Goal: Information Seeking & Learning: Check status

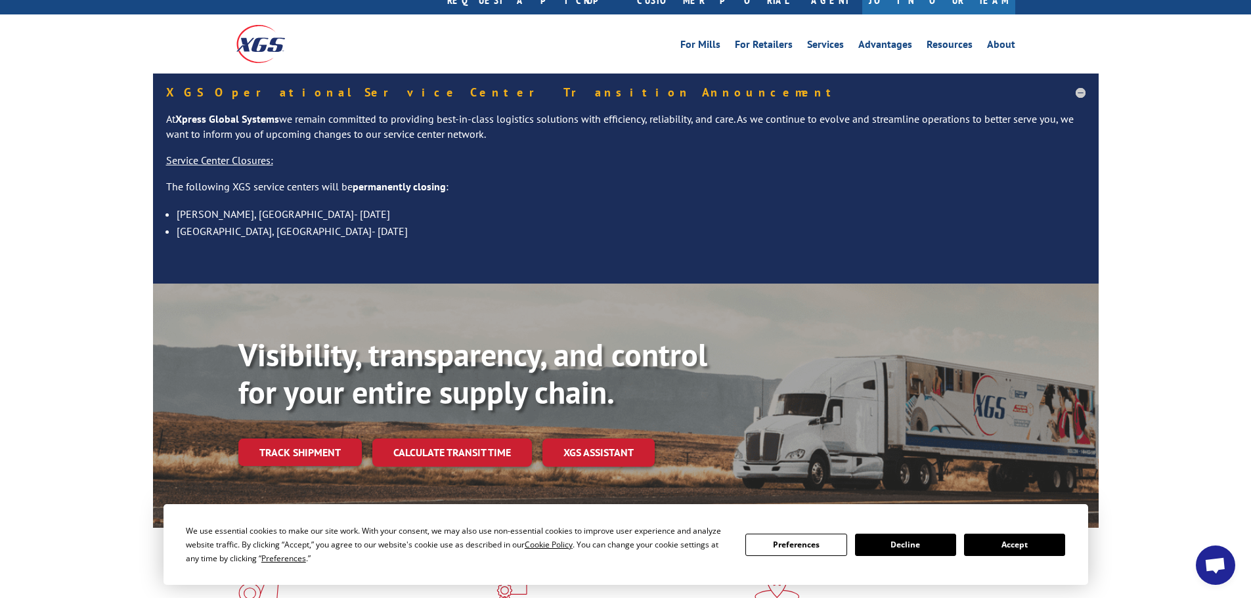
scroll to position [66, 0]
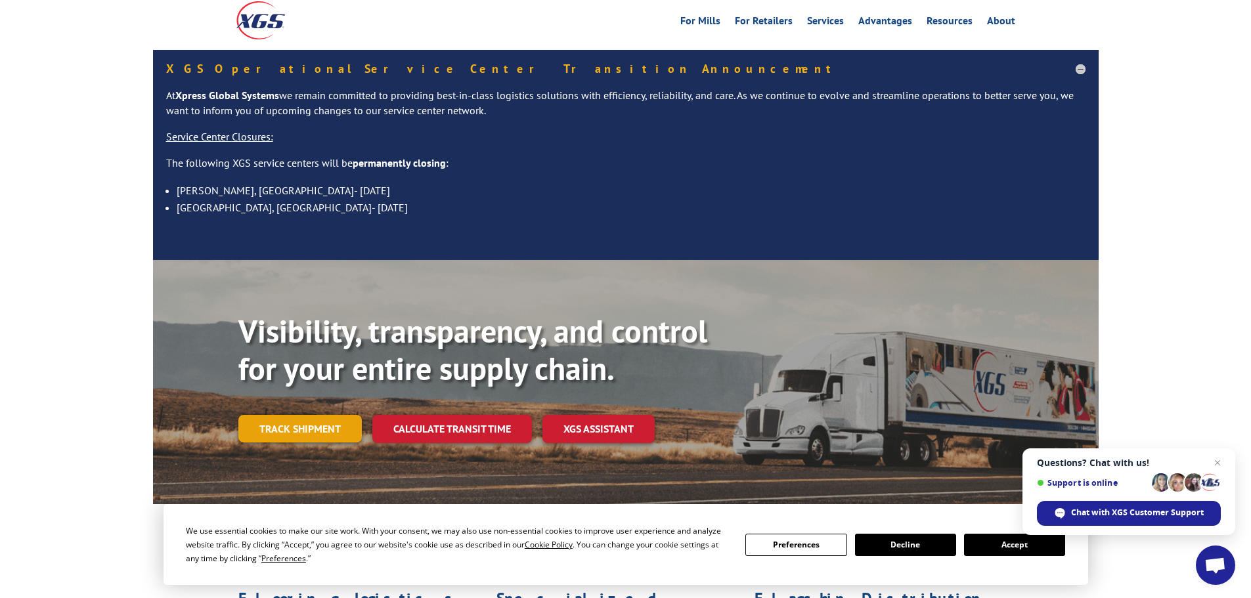
click at [342, 415] on link "Track shipment" at bounding box center [299, 429] width 123 height 28
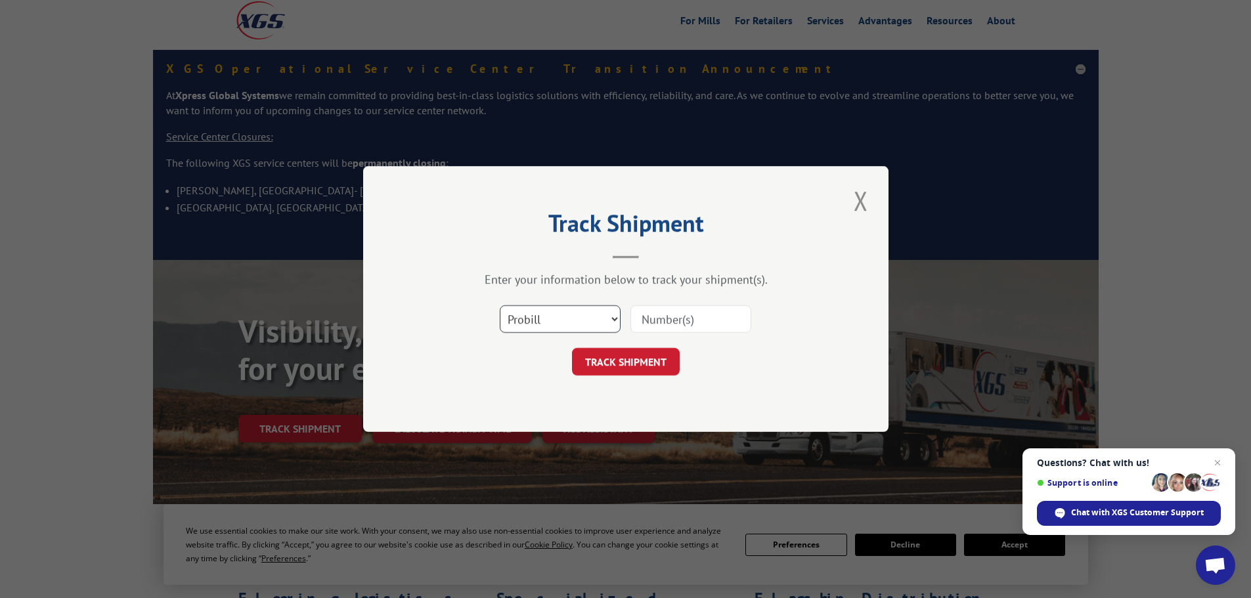
click at [541, 316] on select "Select category... Probill BOL PO" at bounding box center [560, 319] width 121 height 28
select select "po"
click at [500, 305] on select "Select category... Probill BOL PO" at bounding box center [560, 319] width 121 height 28
paste input "02558512"
type input "02558512"
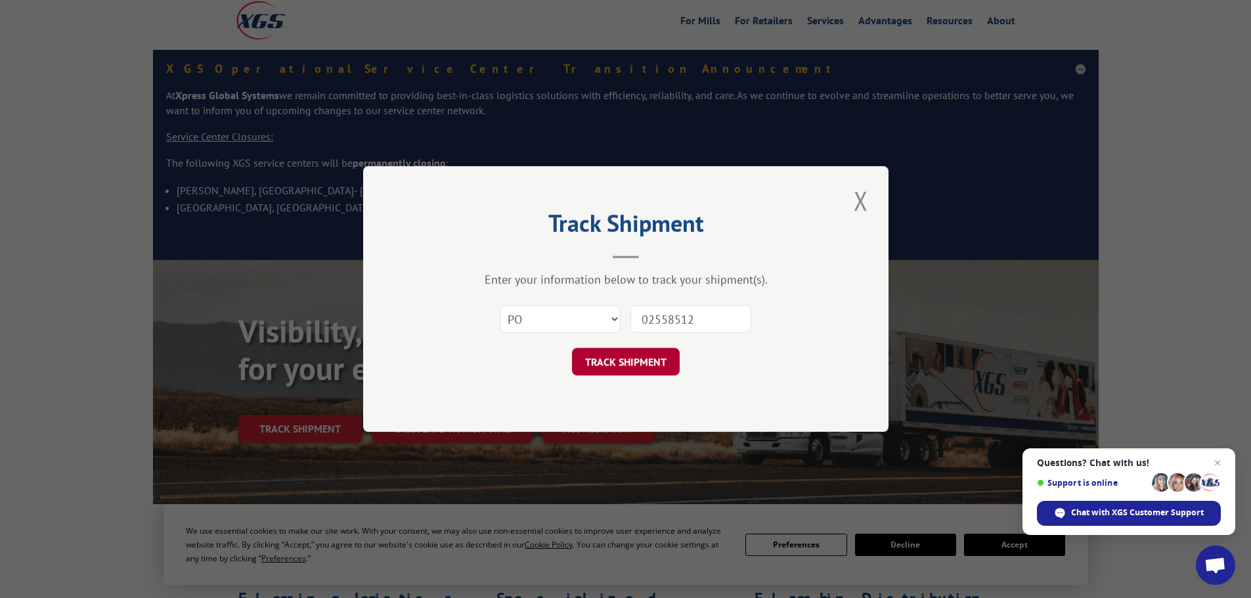
click at [623, 355] on button "TRACK SHIPMENT" at bounding box center [626, 362] width 108 height 28
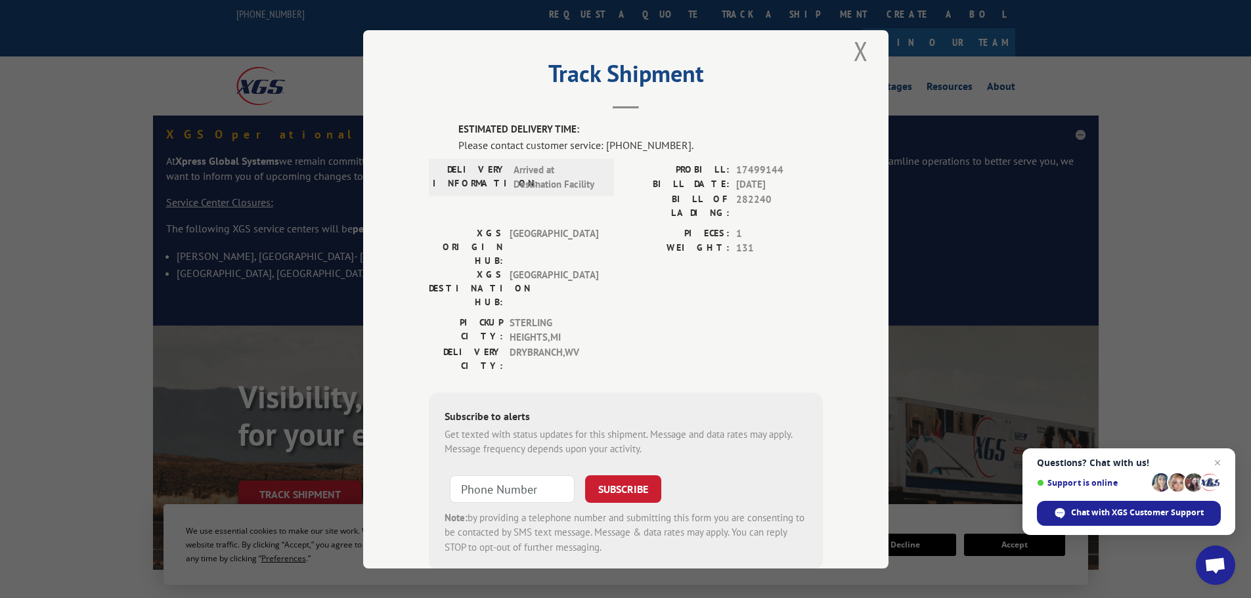
scroll to position [0, 0]
